Goal: Information Seeking & Learning: Find specific fact

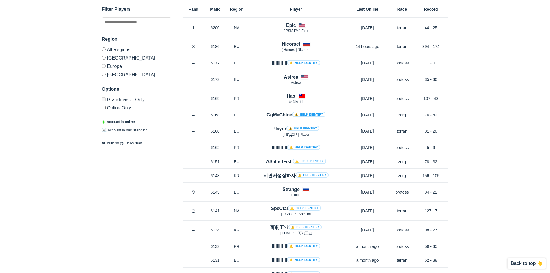
scroll to position [1703, 0]
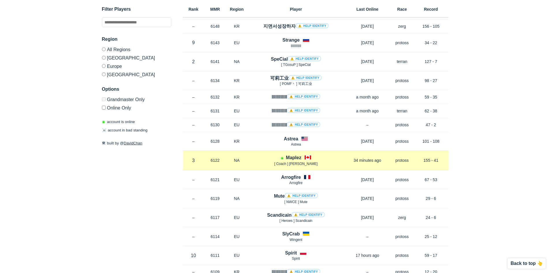
click at [304, 156] on div at bounding box center [307, 157] width 7 height 5
click at [290, 154] on div "Rank 3 in NA MMR 6122 Region NA ◉ Maplez [ Coach ] Maplez 34 minutes ago Race p…" at bounding box center [315, 160] width 265 height 19
click at [285, 160] on div "◉ Maplez [ Coach ] Maplez" at bounding box center [296, 160] width 97 height 12
click at [298, 154] on div "Rank 3 in NA MMR 6122 Region NA ◉ Maplez [ Coach ] Maplez 34 minutes ago Race p…" at bounding box center [315, 160] width 265 height 19
click at [291, 156] on h4 "Maplez" at bounding box center [293, 157] width 15 height 7
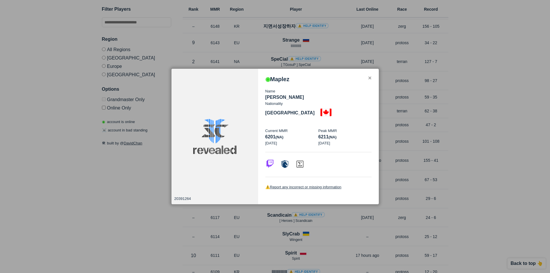
click at [270, 158] on img at bounding box center [269, 162] width 9 height 9
click at [198, 62] on div at bounding box center [275, 136] width 550 height 273
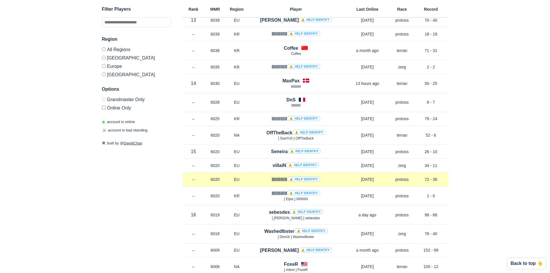
scroll to position [2135, 0]
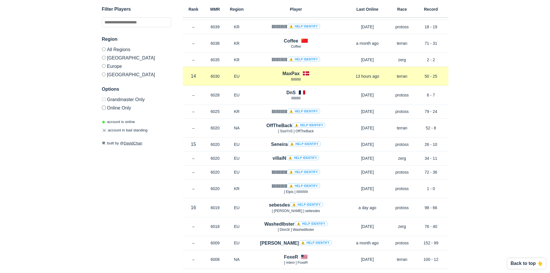
click at [288, 72] on h4 "MaxPax" at bounding box center [290, 73] width 17 height 7
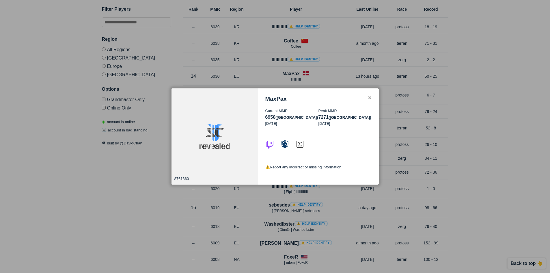
drag, startPoint x: 408, startPoint y: 228, endPoint x: 336, endPoint y: 217, distance: 73.6
click at [408, 228] on div at bounding box center [275, 136] width 550 height 273
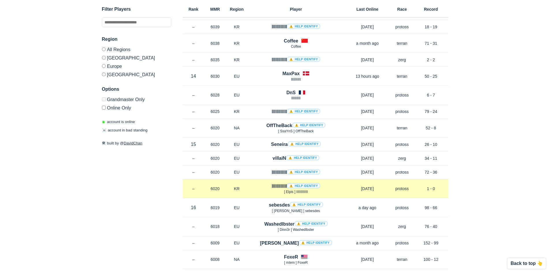
click at [276, 186] on h4 "IIIIIIIIIIII ⚠️ Help identify" at bounding box center [296, 186] width 48 height 7
click at [276, 185] on h4 "IIIIIIIIIIII ⚠️ Help identify" at bounding box center [296, 186] width 48 height 7
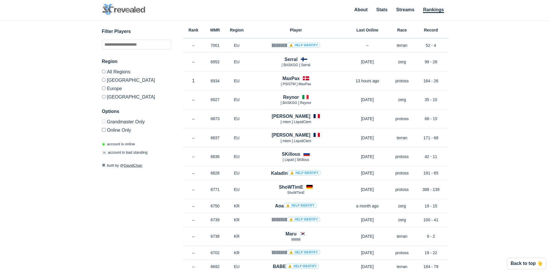
scroll to position [0, 0]
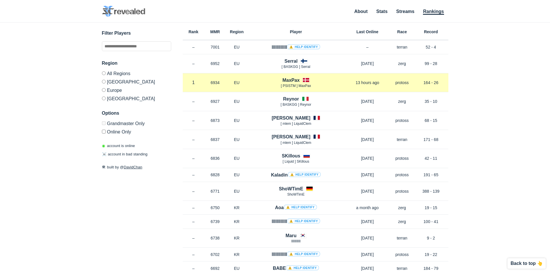
click at [289, 80] on h4 "MaxPax" at bounding box center [290, 80] width 17 height 7
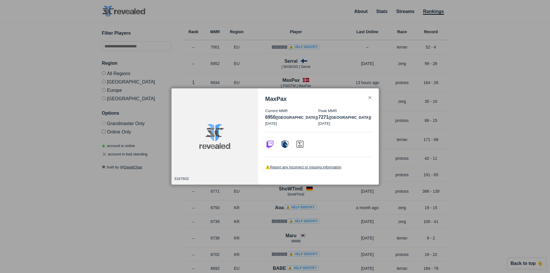
click at [272, 139] on div at bounding box center [318, 144] width 106 height 25
click at [269, 144] on img at bounding box center [269, 143] width 9 height 9
